Goal: Task Accomplishment & Management: Use online tool/utility

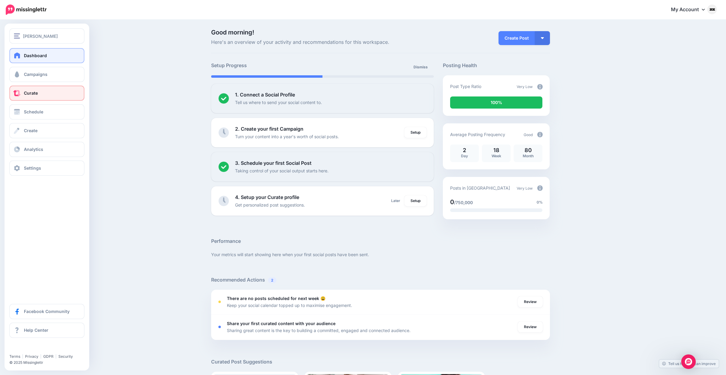
click at [19, 96] on span at bounding box center [17, 93] width 8 height 6
click at [39, 114] on span "Schedule" at bounding box center [33, 111] width 19 height 5
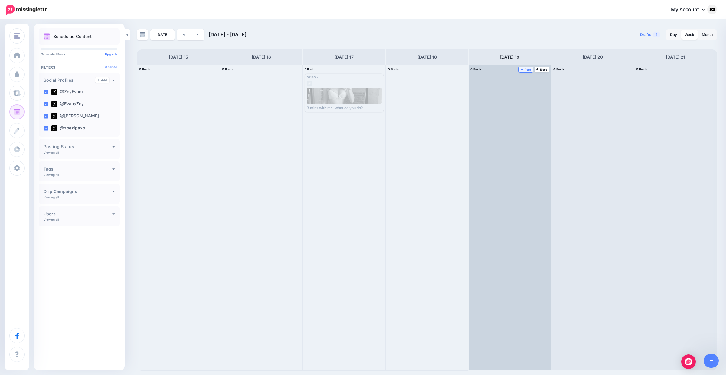
click at [525, 69] on span "Post" at bounding box center [525, 69] width 11 height 3
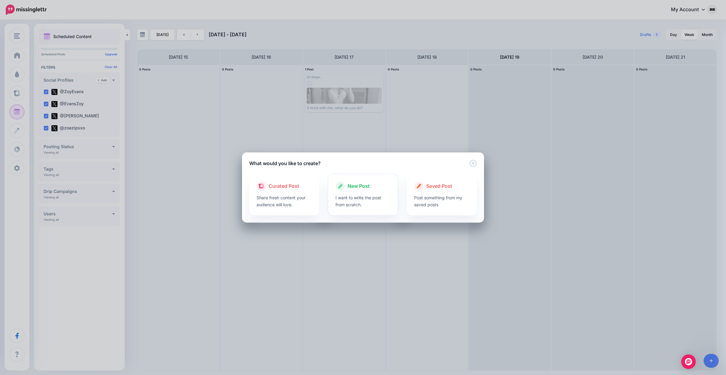
click at [373, 191] on div at bounding box center [362, 192] width 55 height 3
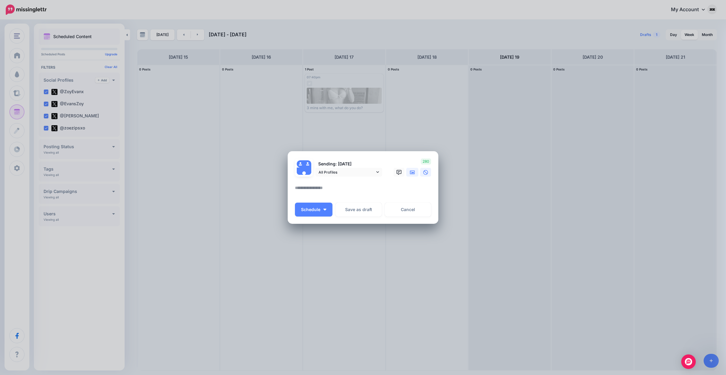
click at [411, 171] on icon at bounding box center [412, 172] width 5 height 5
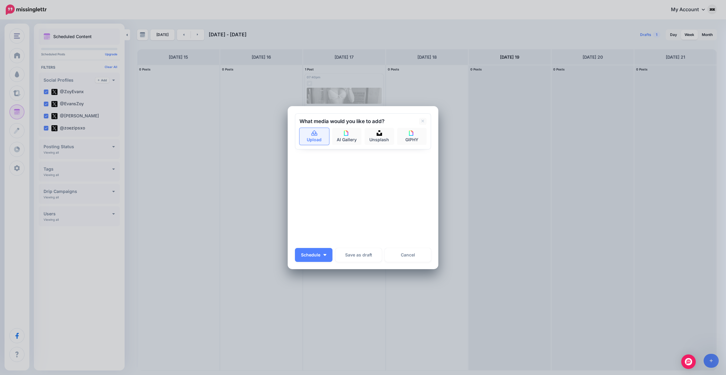
click at [318, 135] on link "Upload" at bounding box center [314, 136] width 30 height 17
click at [319, 141] on link "Upload" at bounding box center [314, 136] width 30 height 17
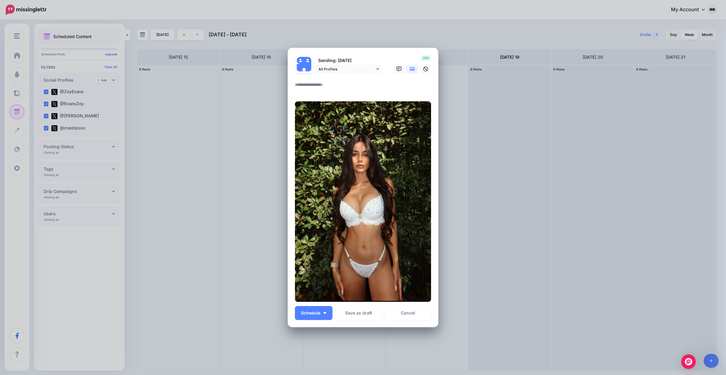
click at [325, 77] on div at bounding box center [363, 77] width 136 height 8
click at [315, 83] on textarea at bounding box center [364, 87] width 139 height 12
paste textarea "**********"
type textarea "**********"
click at [325, 314] on button "Schedule" at bounding box center [313, 313] width 37 height 14
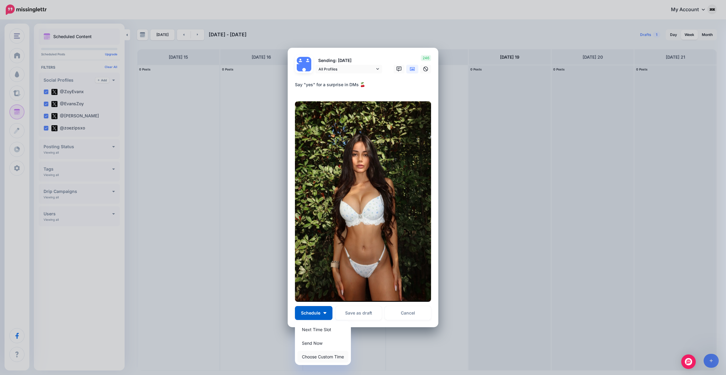
click at [328, 351] on link "Choose Custom Time" at bounding box center [322, 357] width 51 height 12
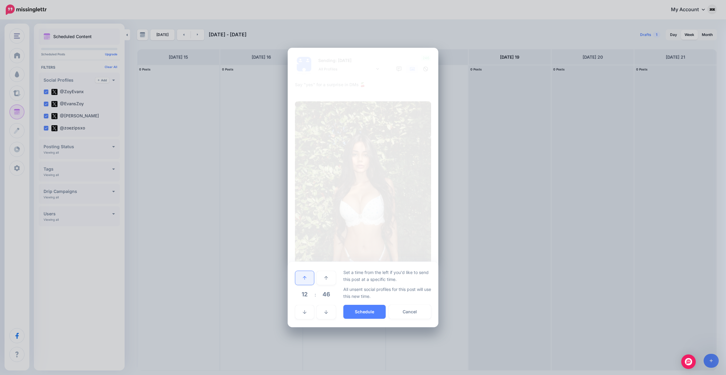
click at [308, 282] on link at bounding box center [304, 278] width 19 height 14
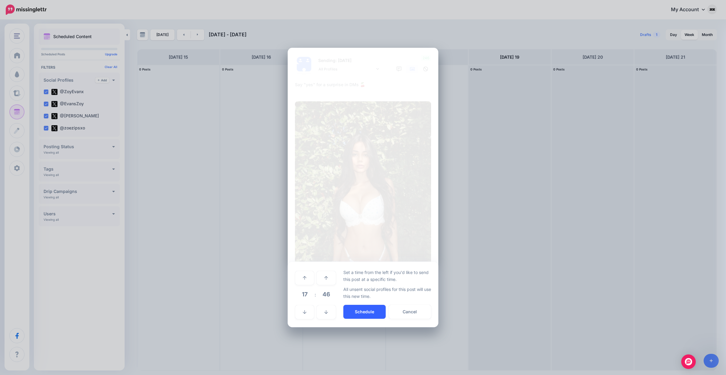
click at [362, 312] on button "Schedule" at bounding box center [364, 312] width 42 height 14
